Goal: Check status: Check status

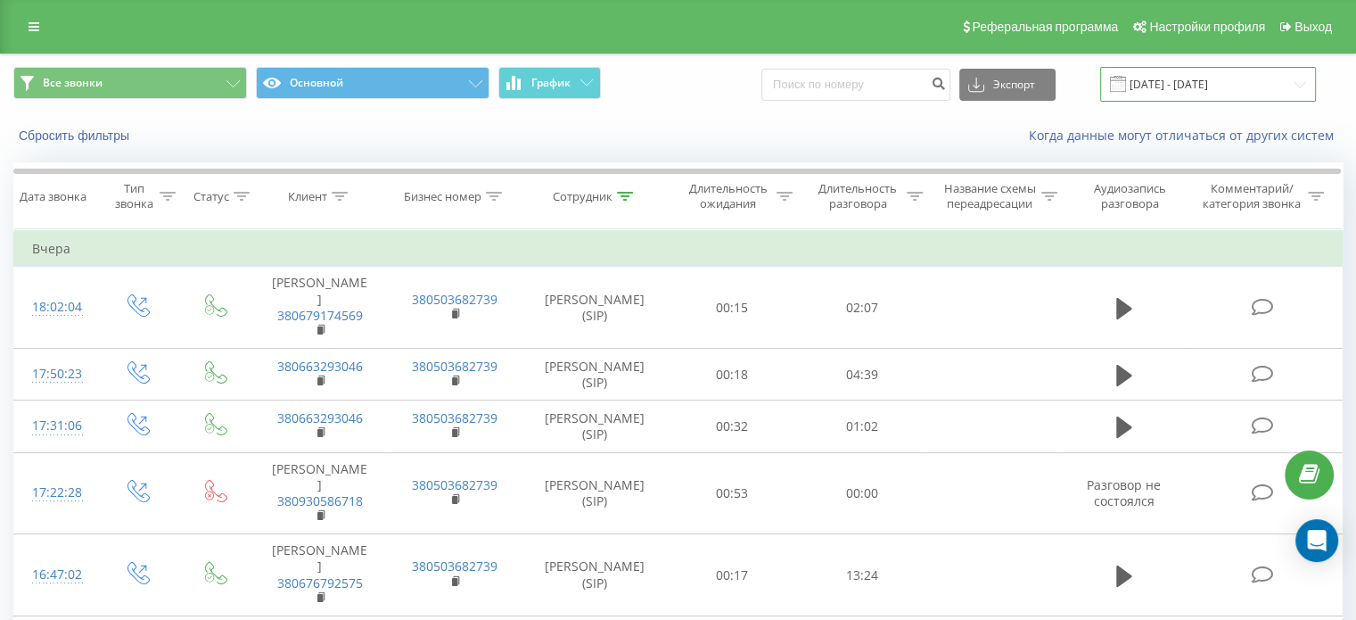
click at [1184, 87] on input "[DATE] - [DATE]" at bounding box center [1208, 84] width 216 height 35
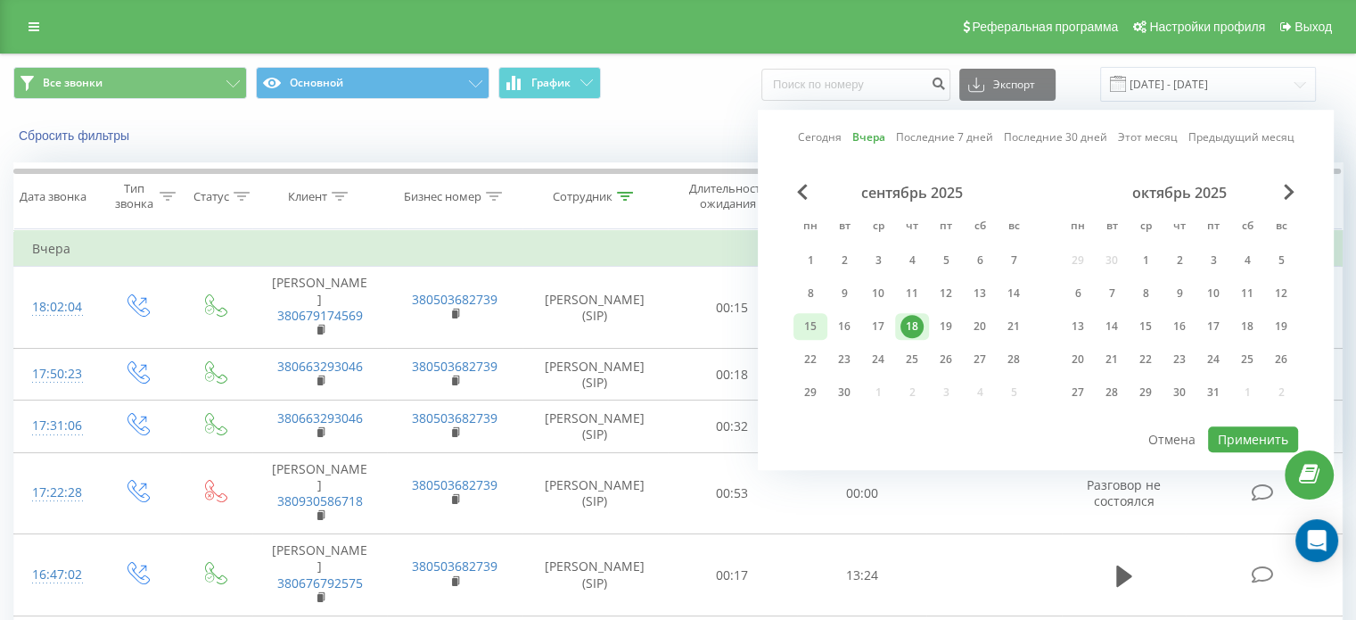
click at [805, 324] on div "15" at bounding box center [810, 326] width 23 height 23
click at [956, 324] on div "19" at bounding box center [945, 326] width 23 height 23
click at [1248, 439] on button "Применить" at bounding box center [1253, 439] width 90 height 26
type input "[DATE] - [DATE]"
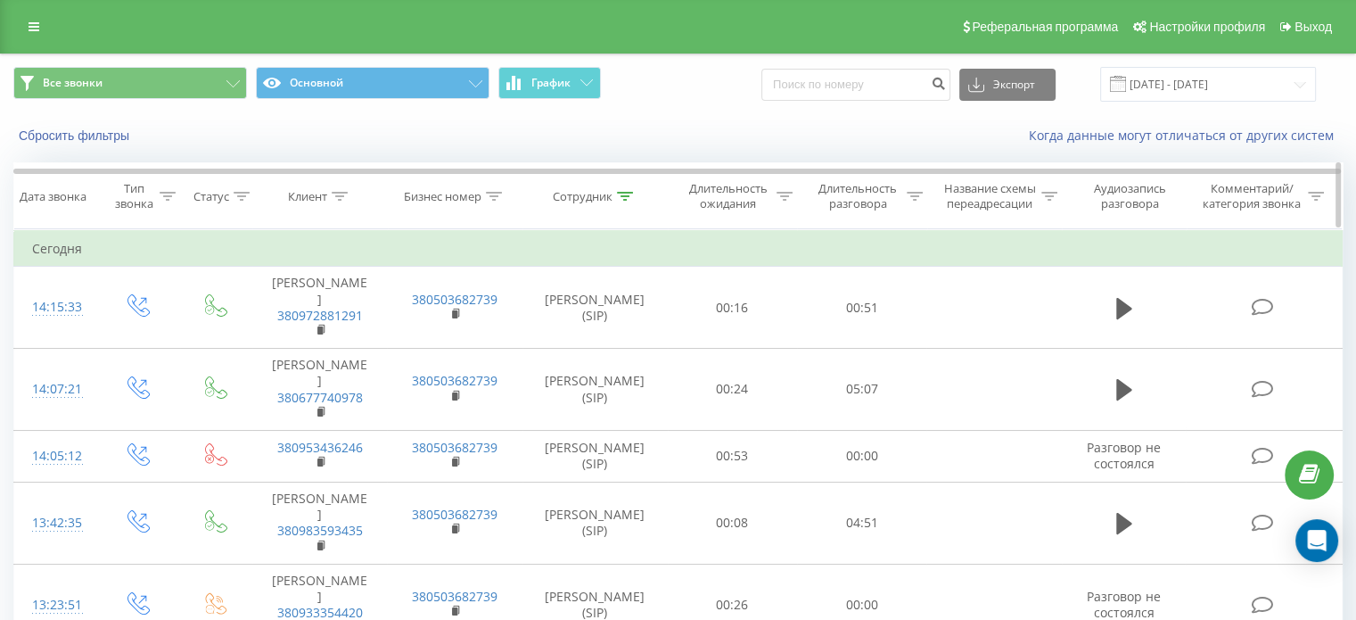
click at [631, 195] on icon at bounding box center [625, 196] width 16 height 9
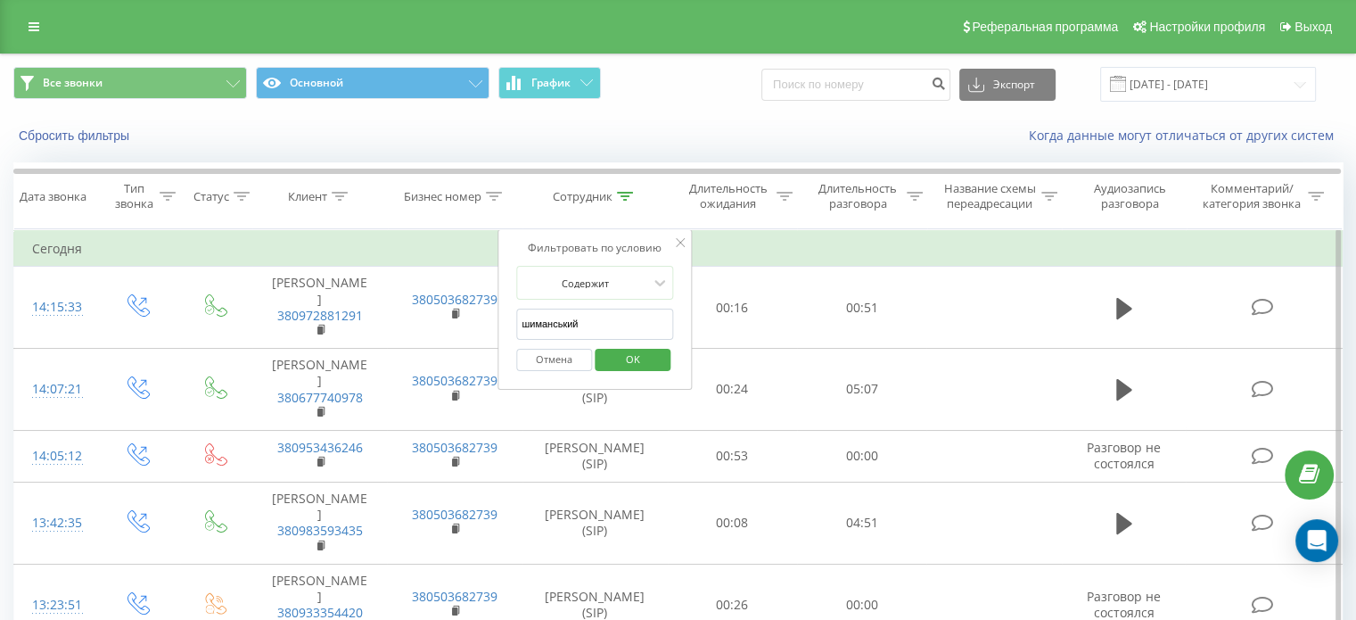
click at [620, 323] on input "шиманський" at bounding box center [594, 323] width 157 height 31
type input "[PERSON_NAME]"
click button "OK" at bounding box center [633, 360] width 76 height 22
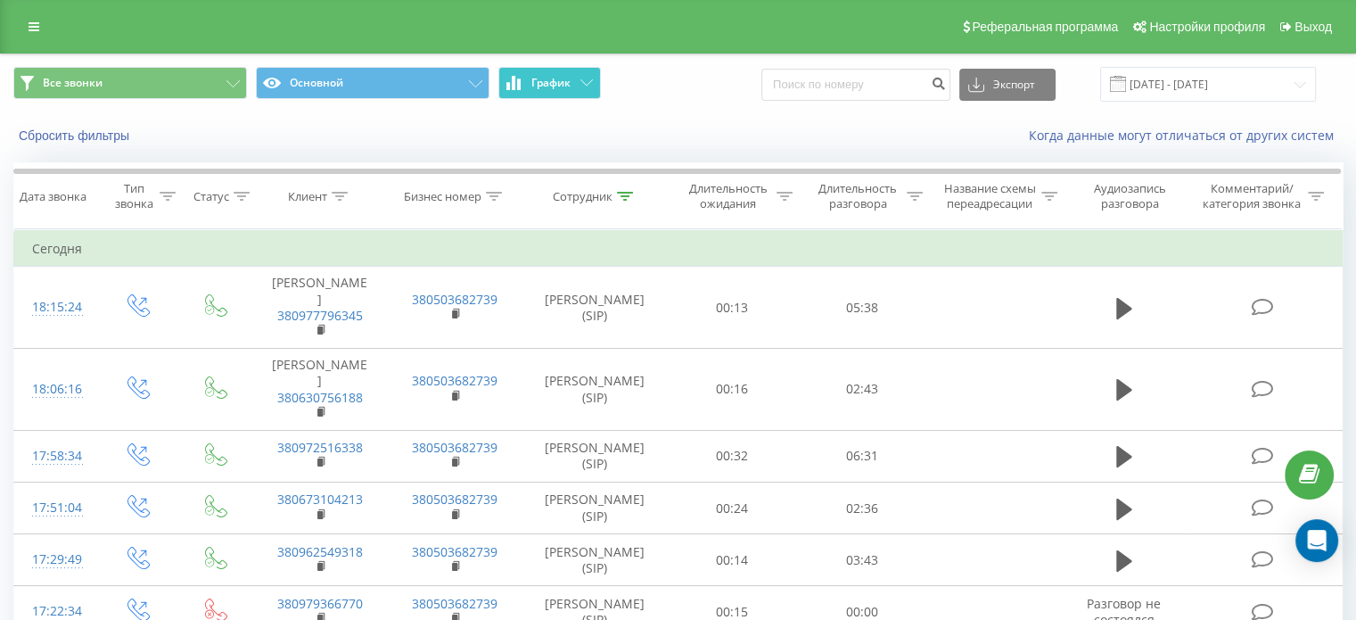
click at [580, 85] on icon at bounding box center [586, 82] width 12 height 6
